Goal: Find specific page/section: Find specific page/section

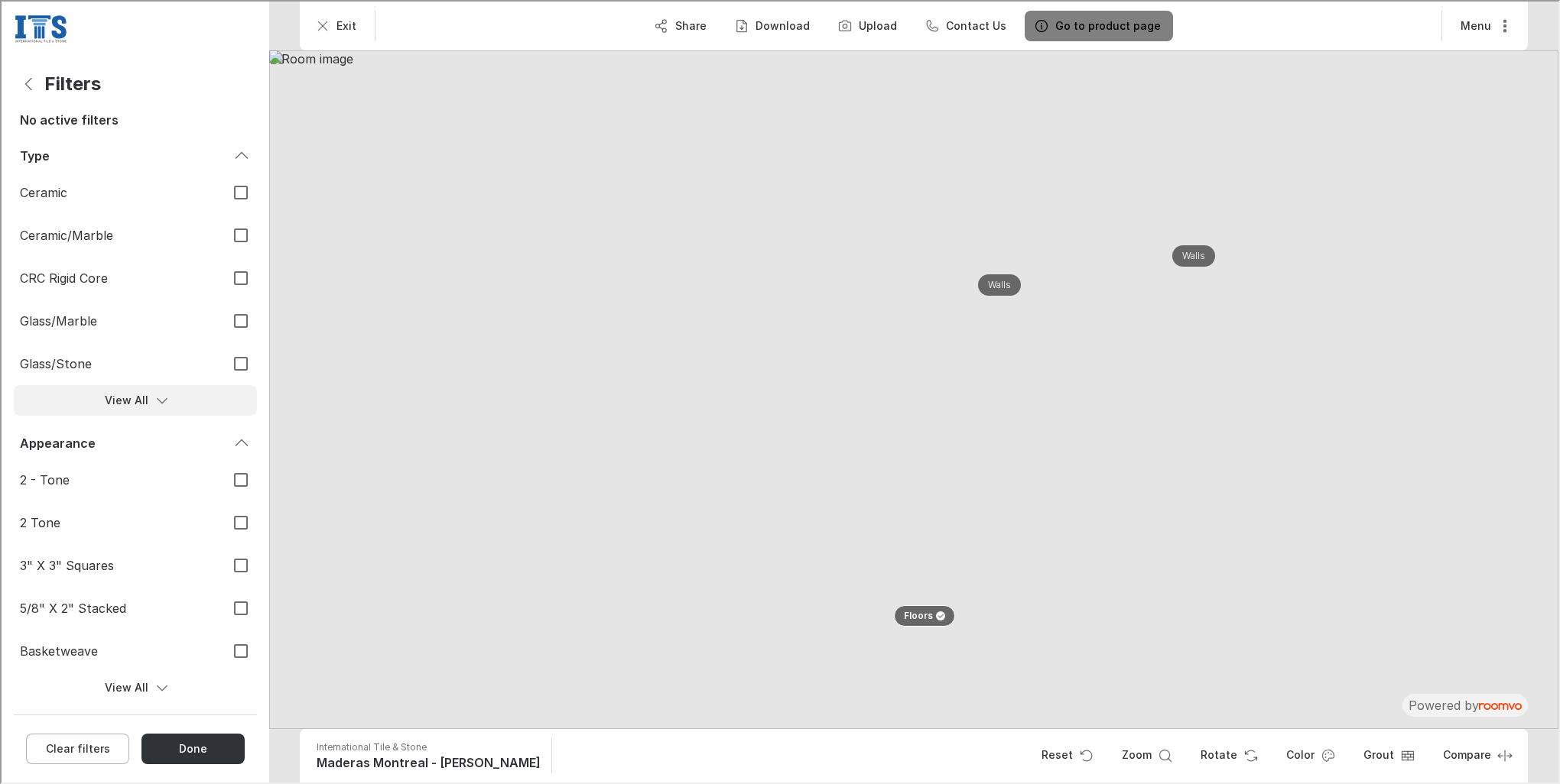
click at [123, 399] on button "View All" at bounding box center [133, 399] width 243 height 31
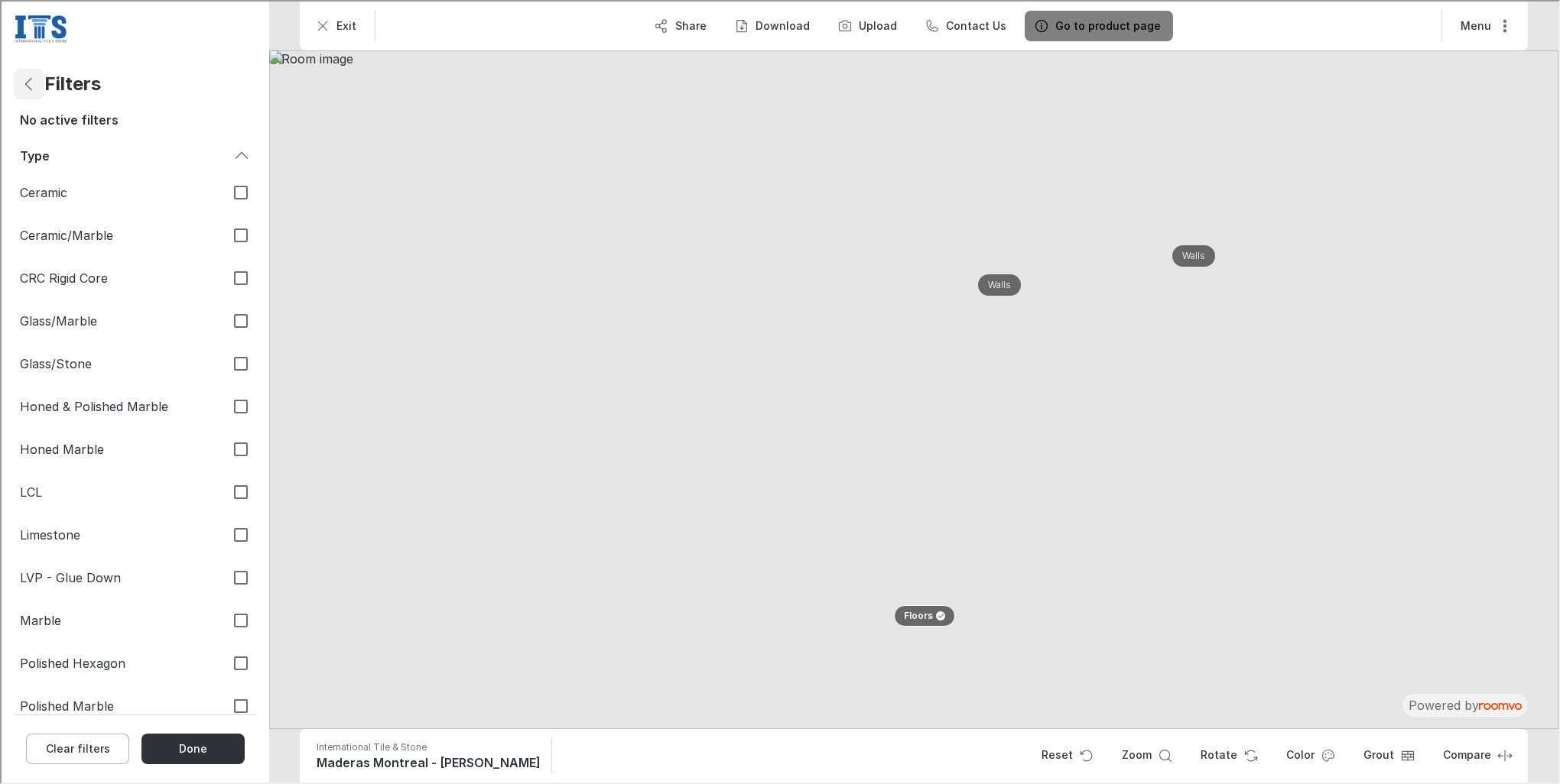
click at [30, 75] on icon "Back" at bounding box center [28, 83] width 19 height 19
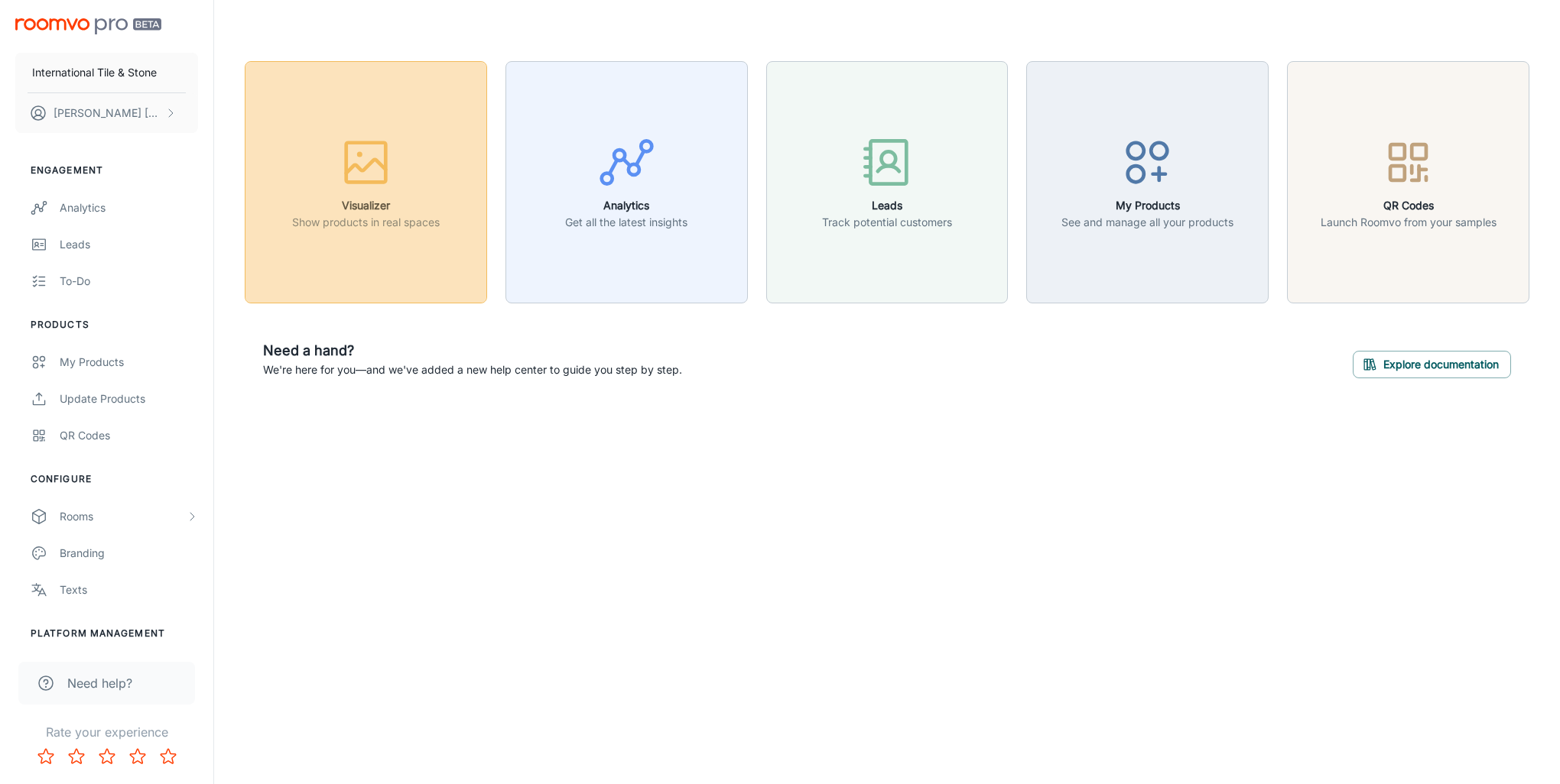
click at [377, 177] on icon "button" at bounding box center [366, 163] width 58 height 58
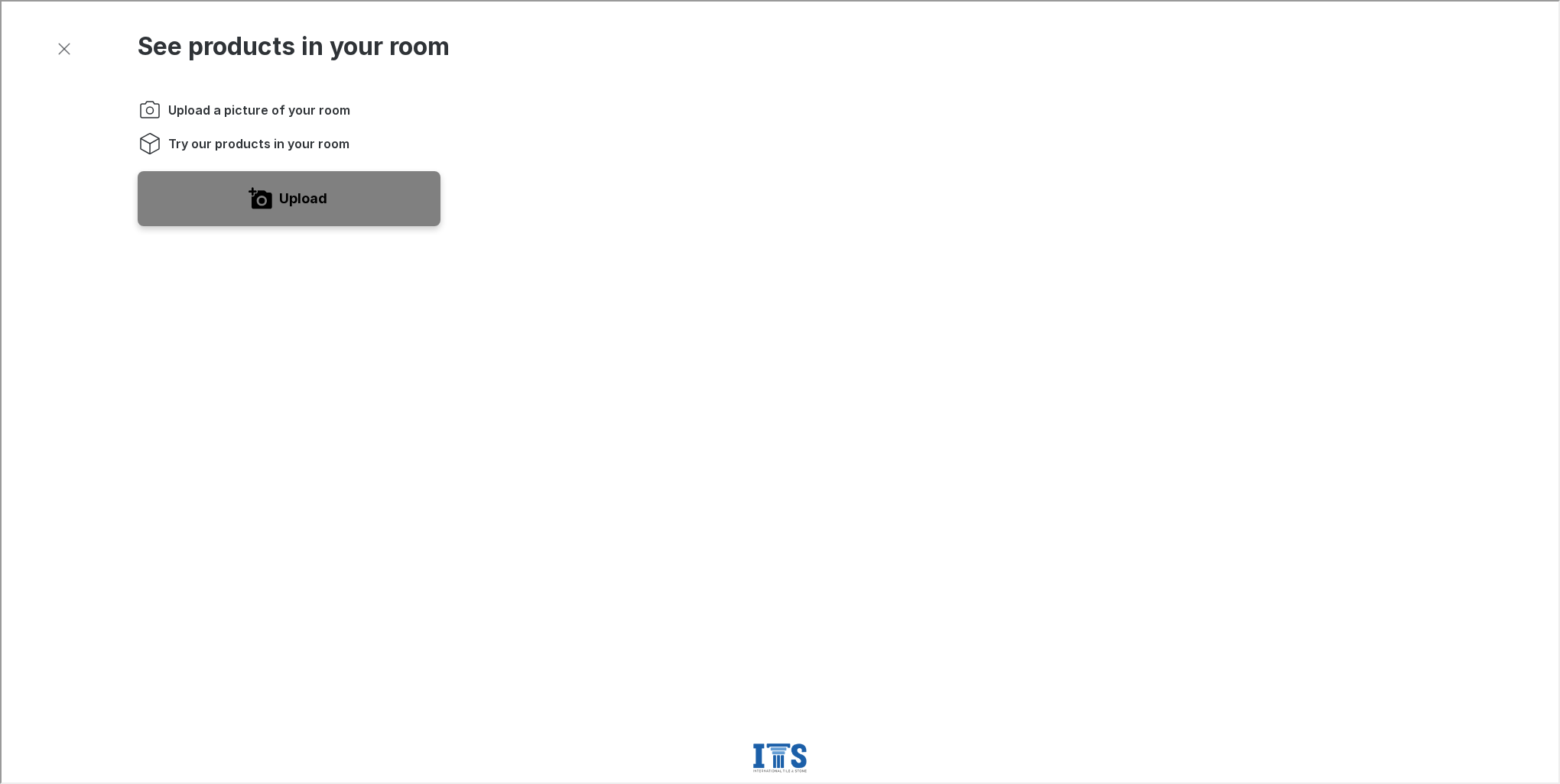
scroll to position [382, 0]
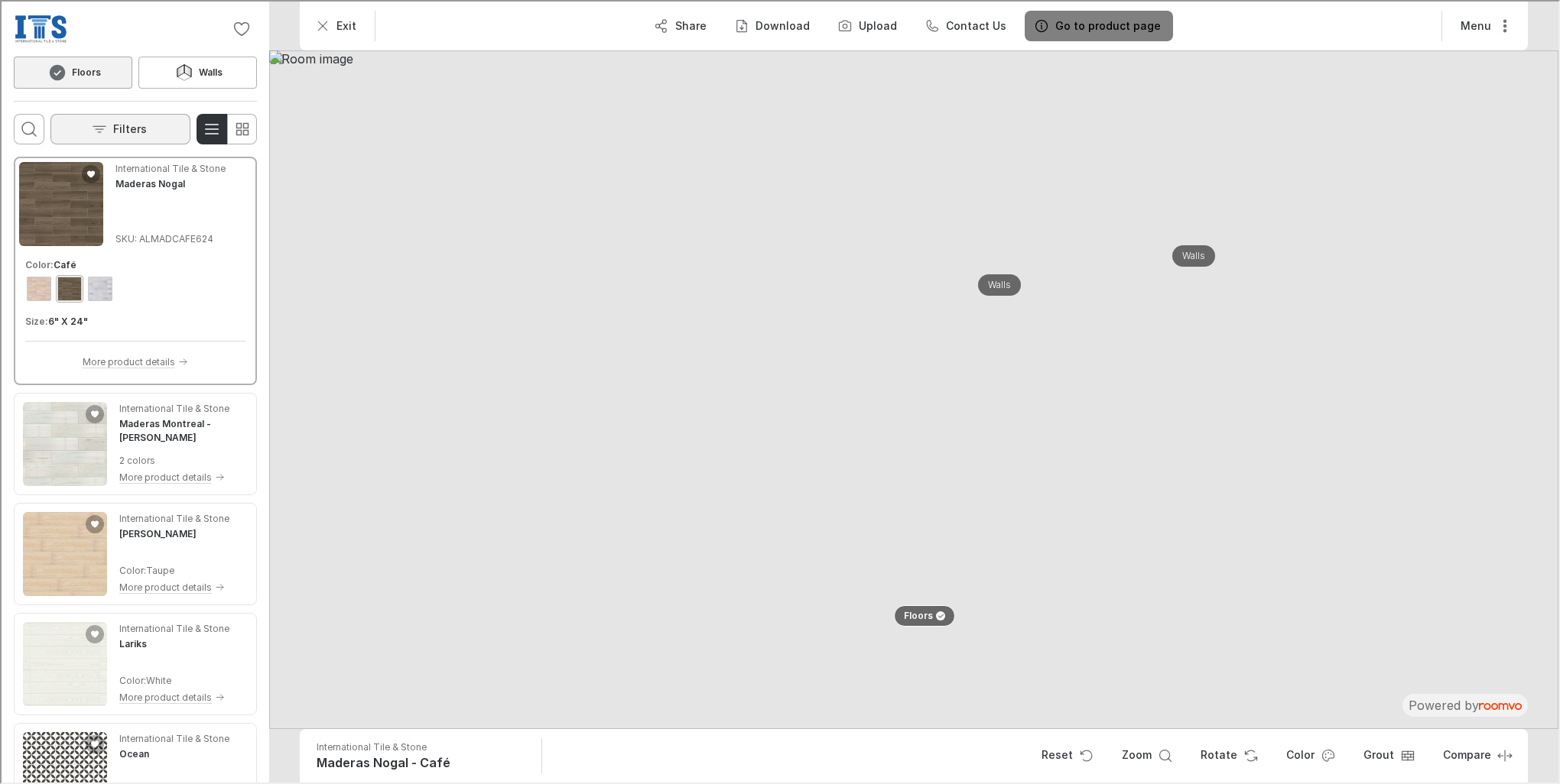
click at [123, 130] on p "Filters" at bounding box center [129, 128] width 34 height 15
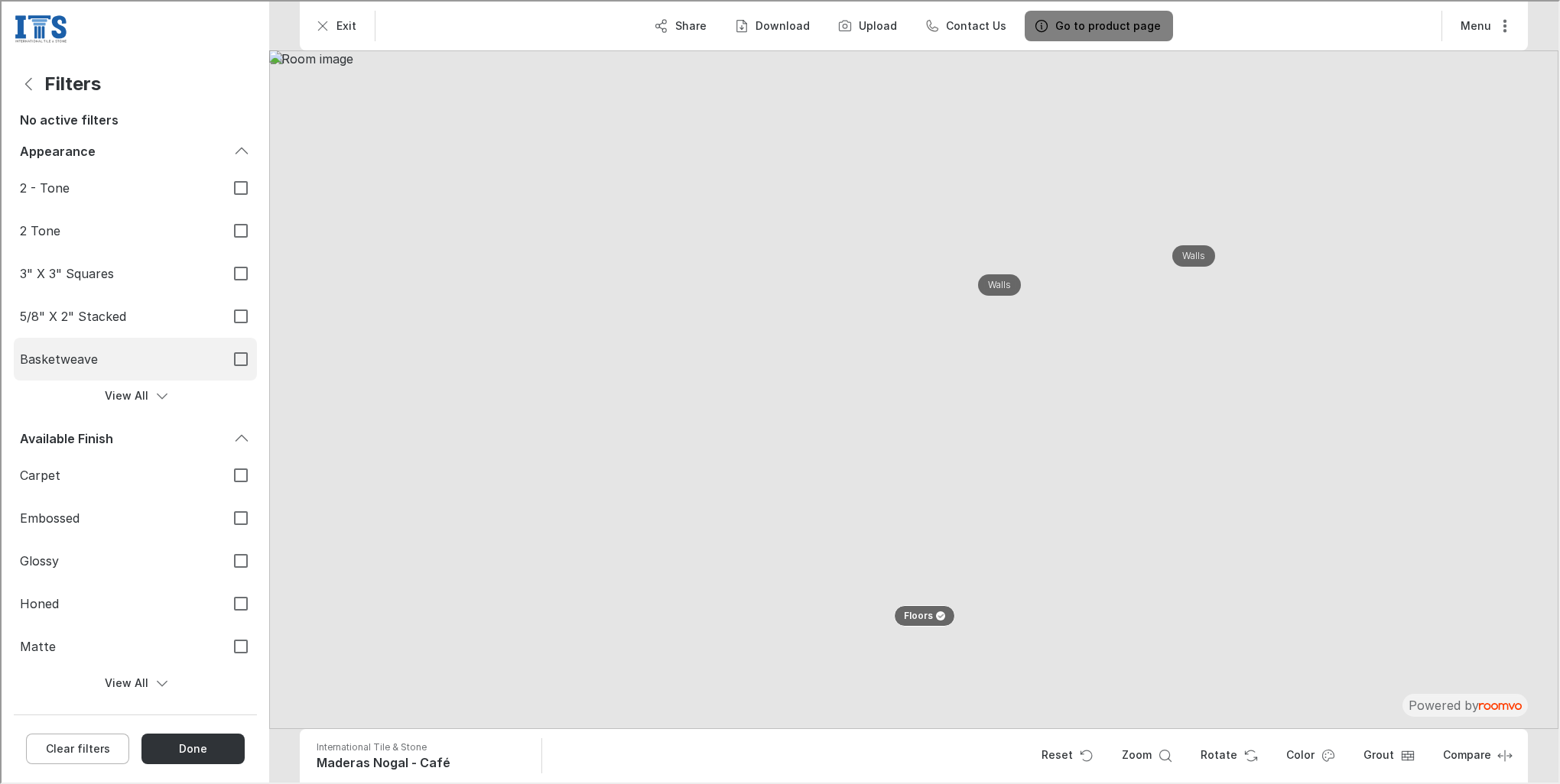
scroll to position [292, 0]
click at [153, 683] on icon "Show more filter options for Species" at bounding box center [160, 681] width 15 height 15
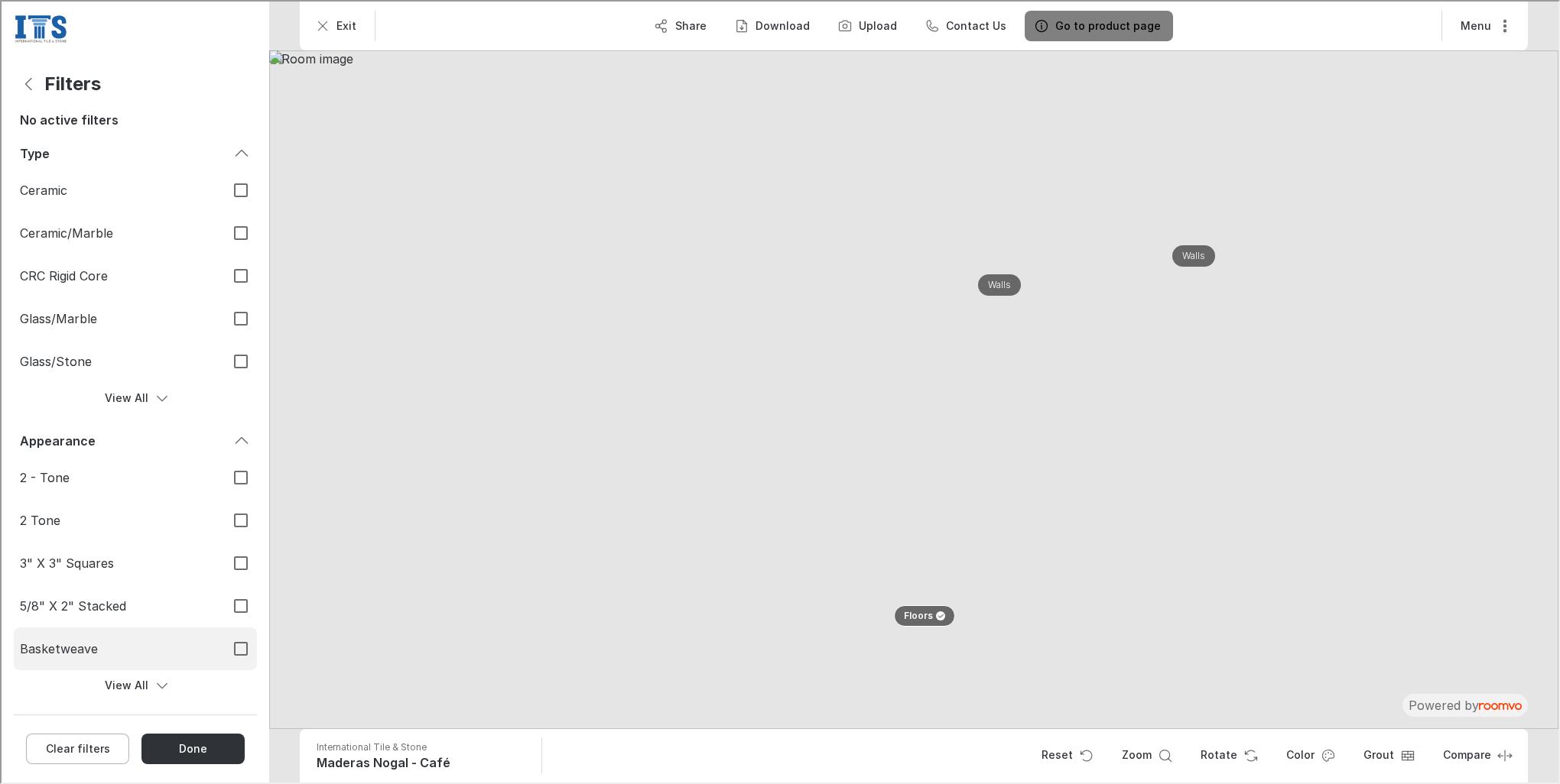
scroll to position [0, 0]
click at [145, 407] on button "View All" at bounding box center [133, 399] width 243 height 31
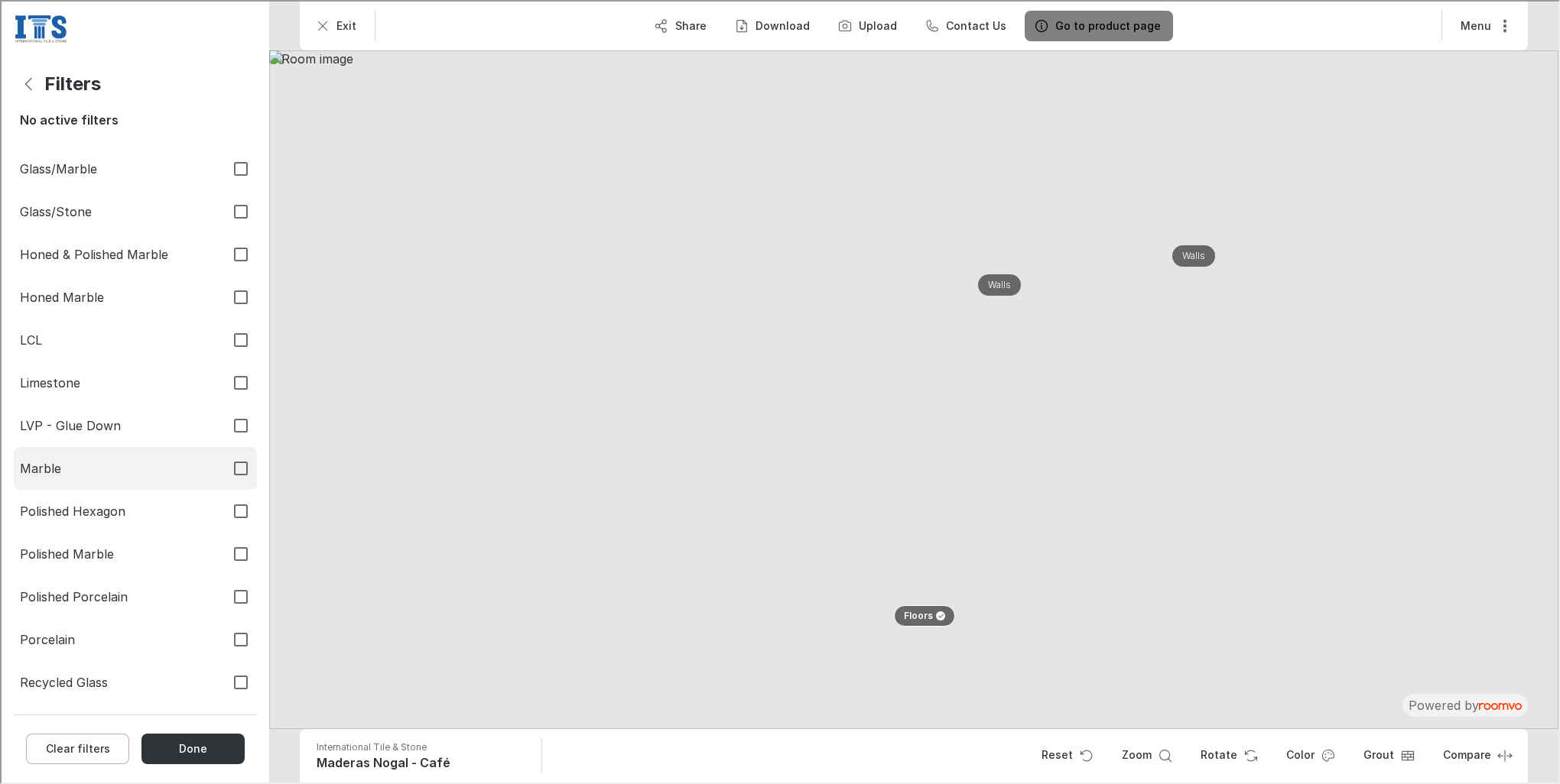
scroll to position [153, 0]
